Goal: Information Seeking & Learning: Compare options

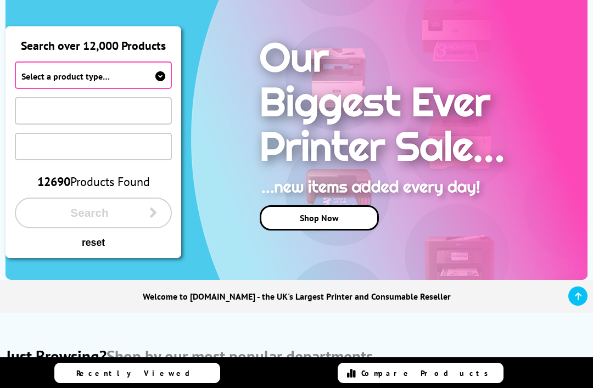
scroll to position [145, 0]
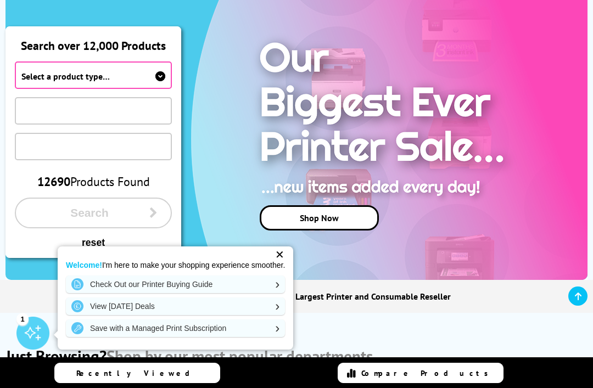
click at [148, 68] on span "Select a product type…" at bounding box center [93, 74] width 157 height 27
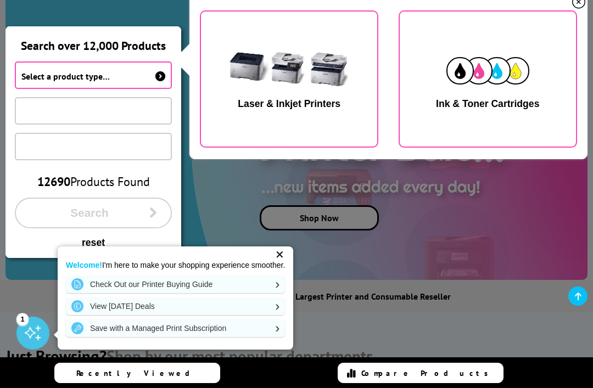
click at [313, 65] on img "button" at bounding box center [289, 70] width 138 height 69
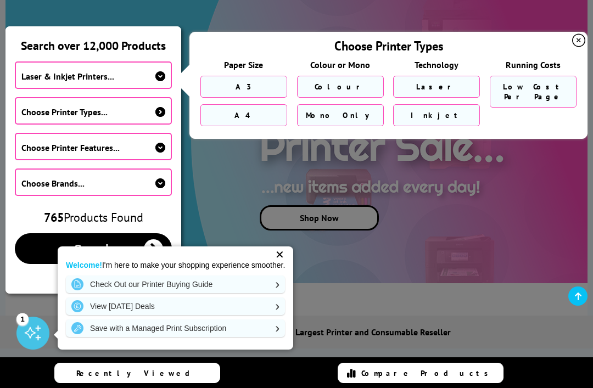
click at [260, 107] on link "A4" at bounding box center [243, 115] width 87 height 22
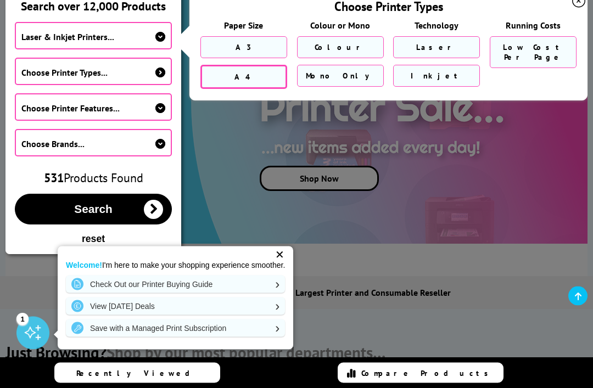
scroll to position [187, 0]
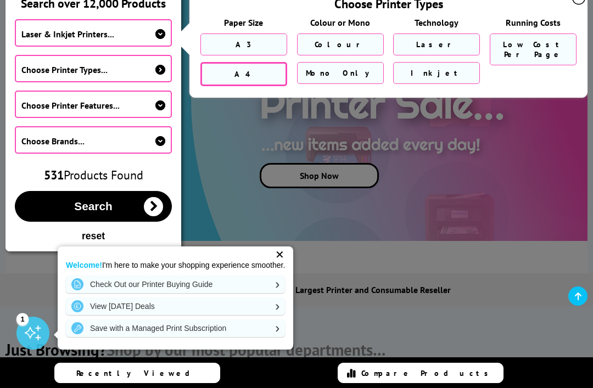
click at [437, 65] on link "Inkjet" at bounding box center [436, 73] width 87 height 22
click at [96, 200] on span "Search" at bounding box center [93, 206] width 38 height 13
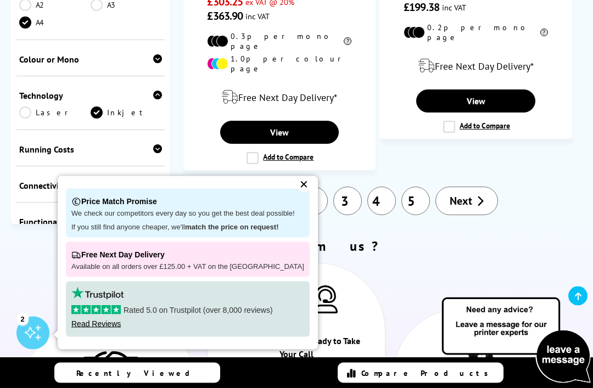
scroll to position [2821, 0]
click at [469, 194] on span "Next" at bounding box center [461, 201] width 23 height 14
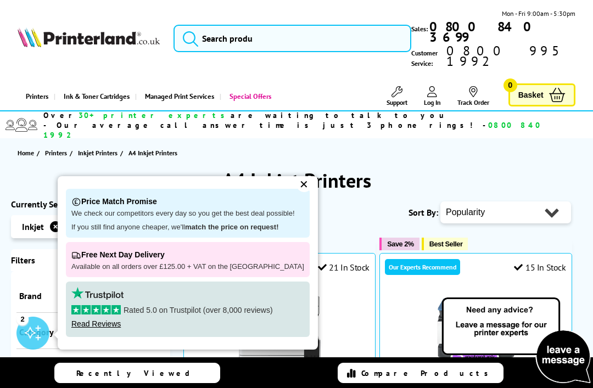
click at [289, 193] on div "Price Match Promise We check our competitors every day so you get the best deal…" at bounding box center [188, 213] width 244 height 49
click at [298, 187] on div "✕" at bounding box center [304, 184] width 15 height 15
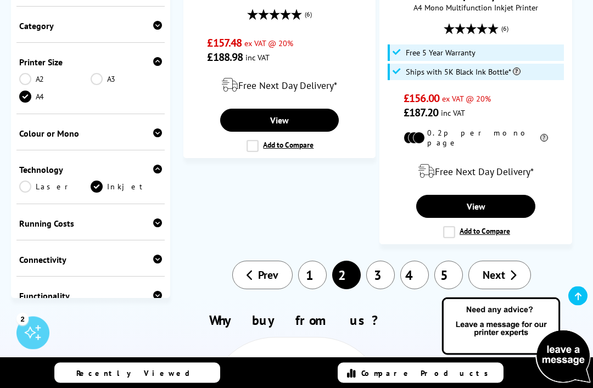
scroll to position [2498, 0]
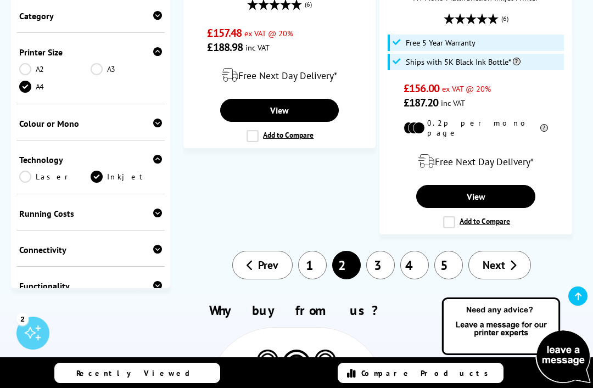
click at [575, 302] on h2 "Why buy from us?" at bounding box center [296, 310] width 557 height 17
click at [502, 258] on span "Next" at bounding box center [494, 265] width 23 height 14
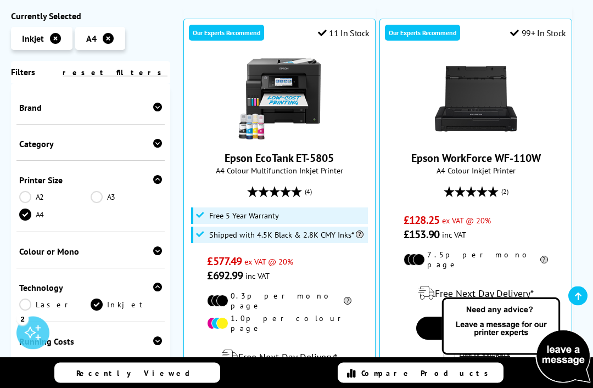
scroll to position [235, 0]
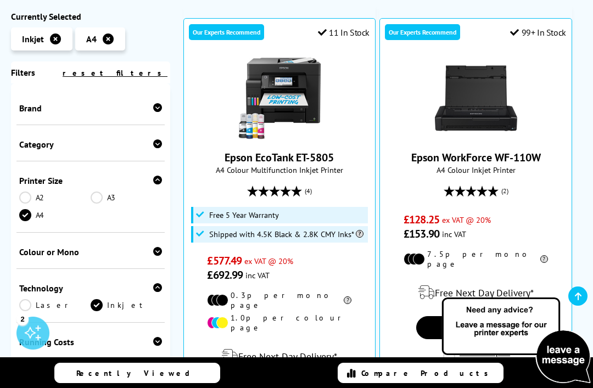
click at [159, 112] on icon at bounding box center [157, 107] width 9 height 9
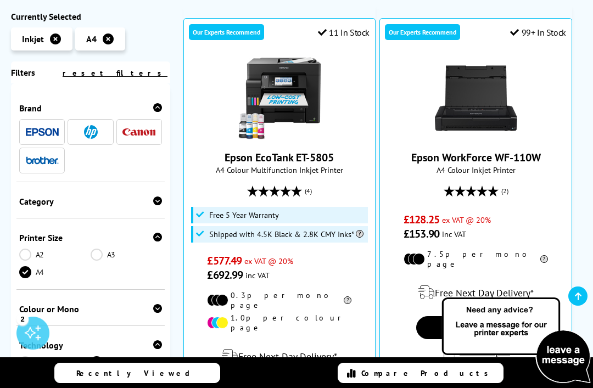
click at [132, 136] on img at bounding box center [138, 131] width 33 height 7
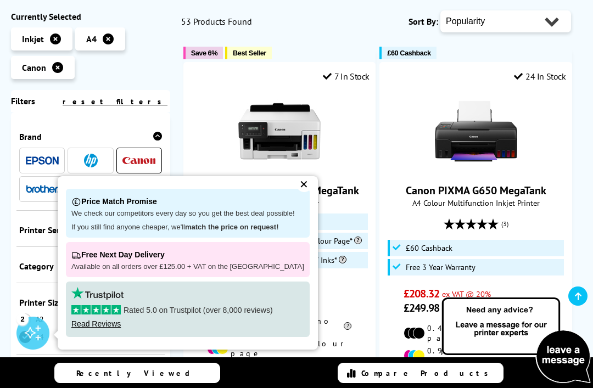
click at [289, 209] on p "Price Match Promise" at bounding box center [187, 201] width 233 height 15
click at [300, 216] on div "Price Match Promise We check our competitors every day so you get the best deal…" at bounding box center [188, 263] width 260 height 174
click at [301, 192] on div "✕" at bounding box center [304, 184] width 15 height 15
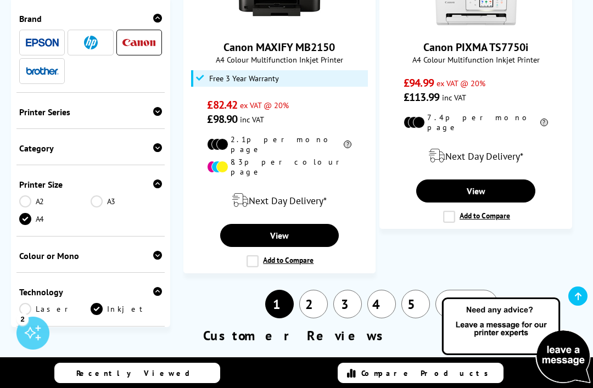
scroll to position [2520, 0]
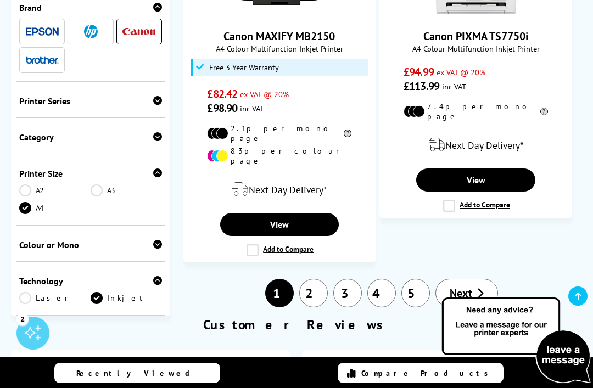
click at [469, 286] on span "Next" at bounding box center [461, 293] width 23 height 14
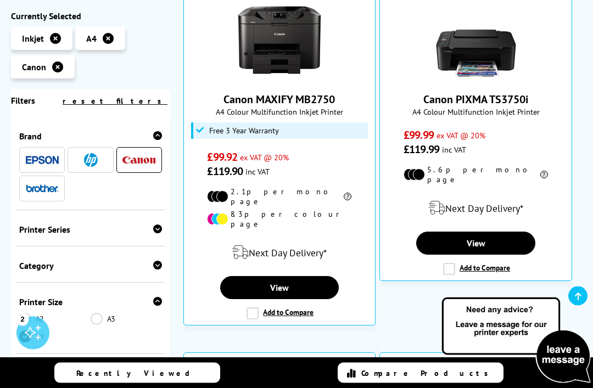
scroll to position [338, 0]
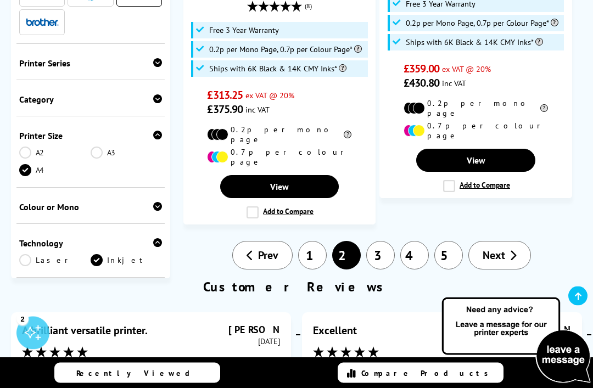
scroll to position [2561, 0]
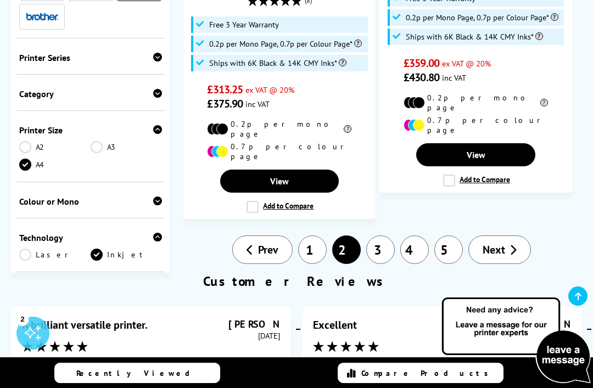
click at [506, 236] on link "Next" at bounding box center [499, 250] width 63 height 29
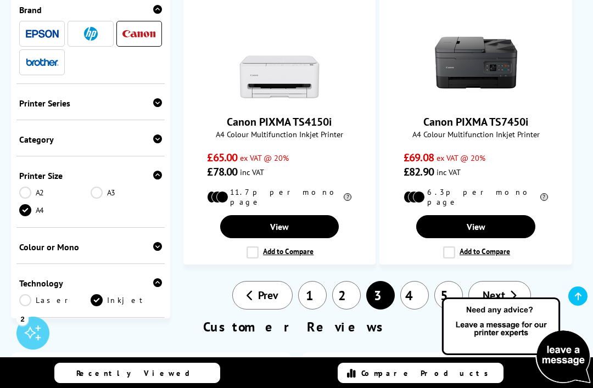
scroll to position [1928, 0]
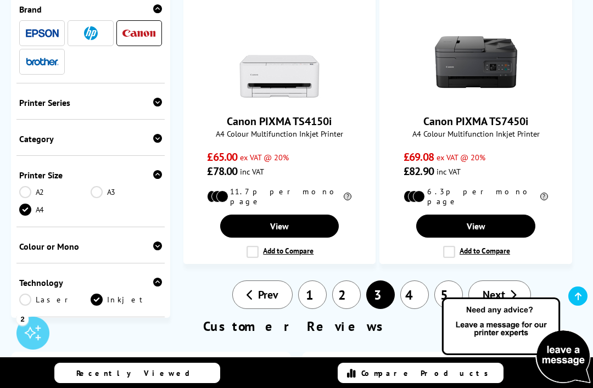
click at [513, 281] on link "Next" at bounding box center [499, 295] width 63 height 29
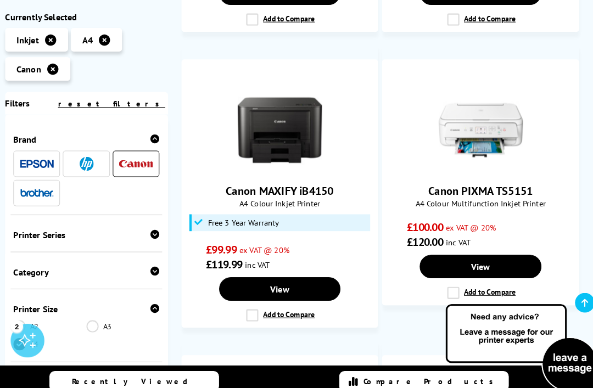
scroll to position [1161, 0]
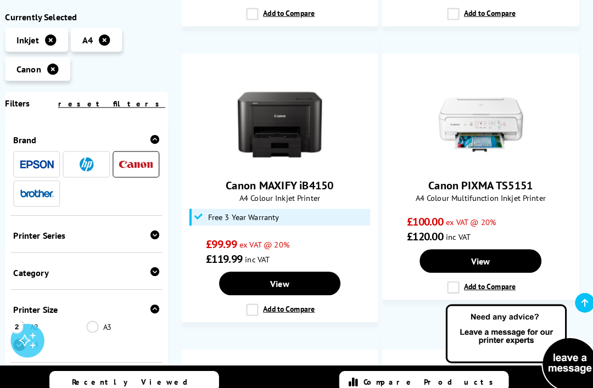
click at [468, 188] on span "A4 Colour Multifunction Inkjet Printer" at bounding box center [475, 193] width 180 height 10
click at [489, 244] on link "View" at bounding box center [475, 255] width 119 height 23
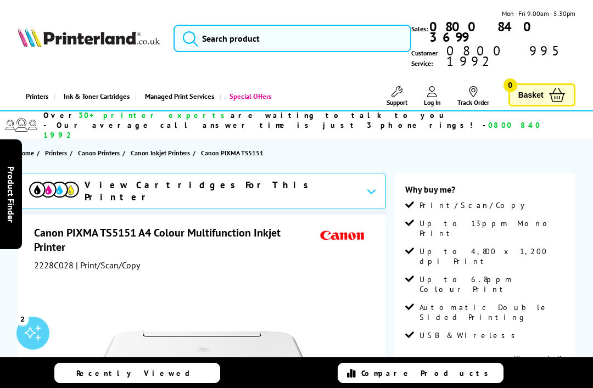
click at [563, 247] on li "Up to 4,800 x 1,200 dpi Print" at bounding box center [484, 261] width 159 height 28
click at [562, 219] on li "Up to 13ppm Mono Print" at bounding box center [484, 233] width 159 height 28
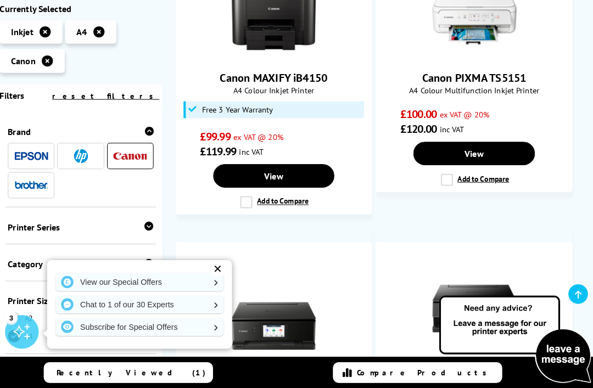
scroll to position [1260, 0]
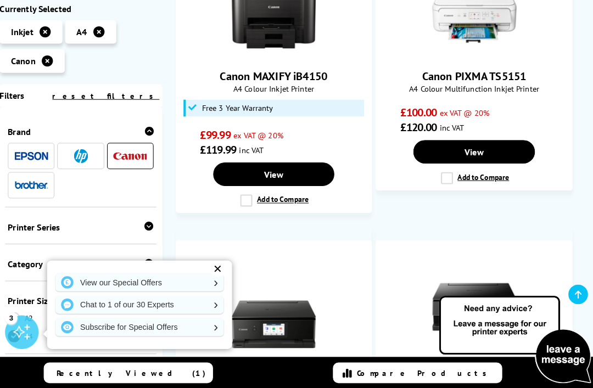
click at [495, 145] on link "View" at bounding box center [475, 156] width 119 height 23
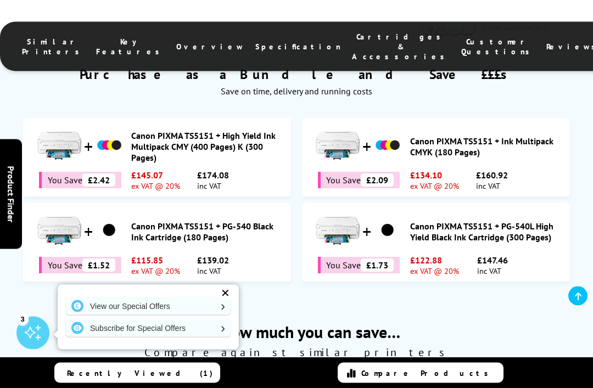
scroll to position [650, 0]
click at [189, 225] on link "Canon PIXMA TS5151 + PG-540 Black Ink Cartridge (180 Pages)" at bounding box center [208, 232] width 154 height 22
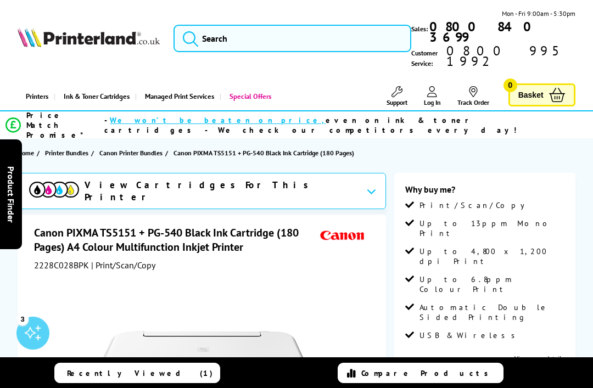
click at [524, 219] on li "Up to 13ppm Mono Print" at bounding box center [484, 233] width 159 height 28
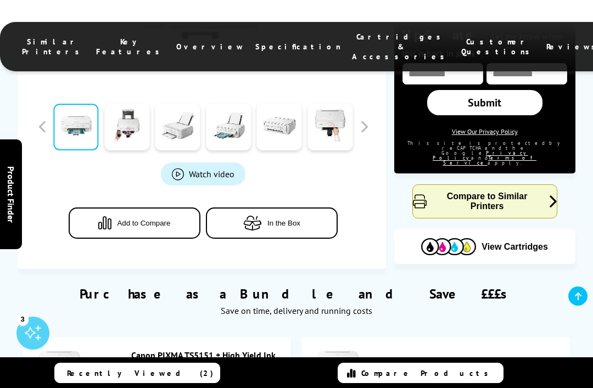
scroll to position [430, 0]
